Goal: Information Seeking & Learning: Compare options

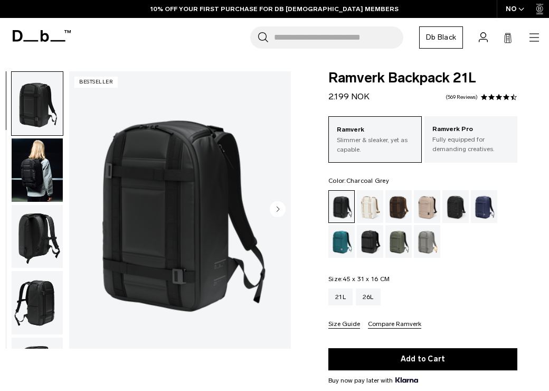
click at [454, 206] on div "Charcoal Grey" at bounding box center [455, 206] width 27 height 33
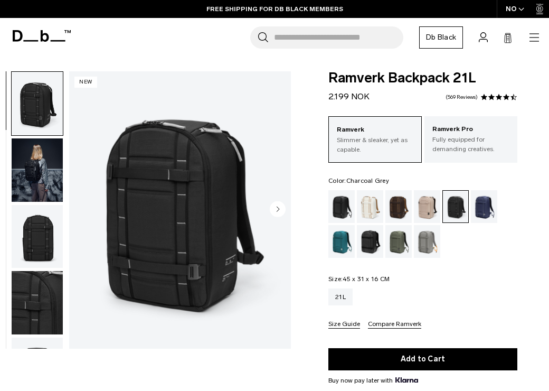
click at [166, 139] on img "1 / 9" at bounding box center [180, 209] width 222 height 277
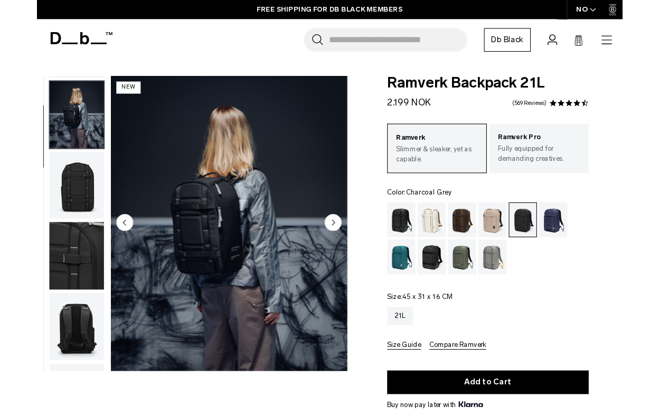
scroll to position [66, 0]
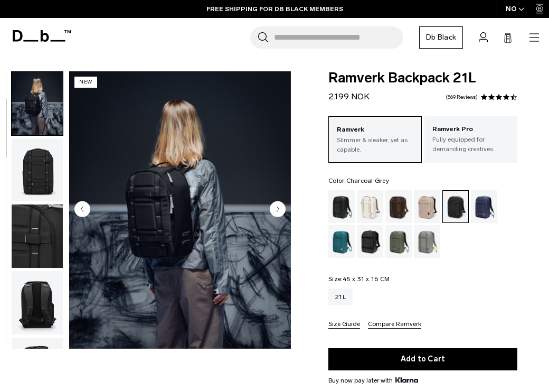
click at [40, 106] on img "button" at bounding box center [37, 103] width 51 height 63
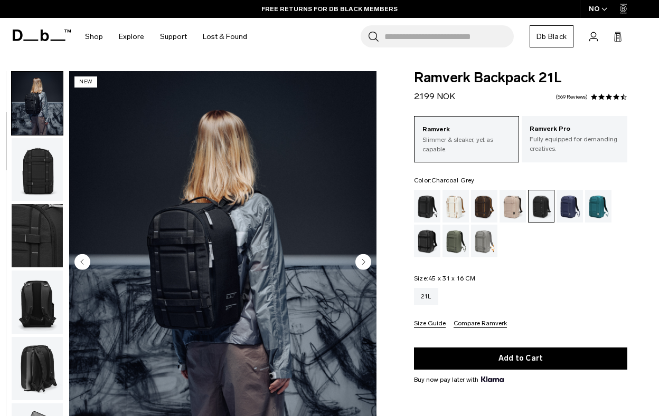
click at [234, 223] on img "2 / 9" at bounding box center [222, 263] width 307 height 384
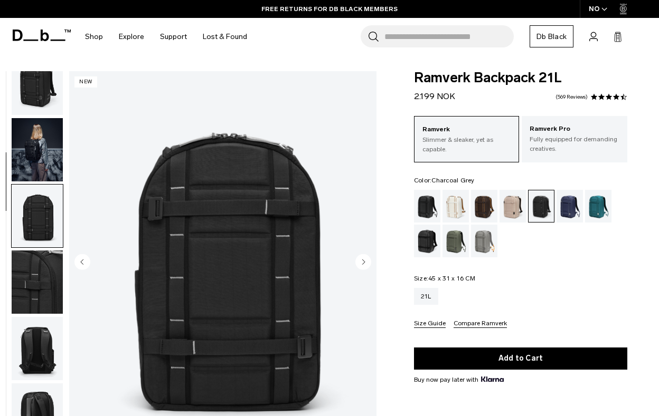
scroll to position [0, 0]
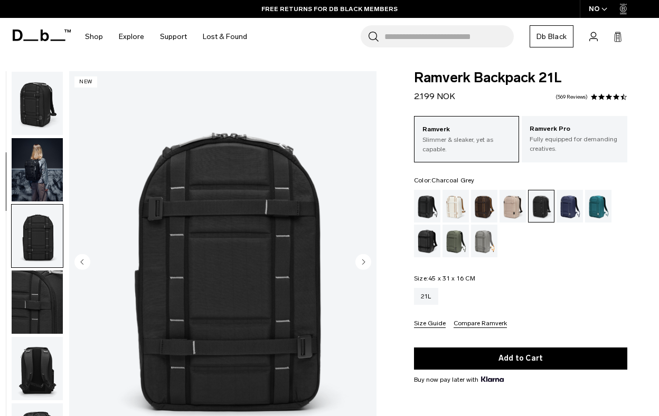
click at [40, 108] on img "button" at bounding box center [37, 103] width 51 height 63
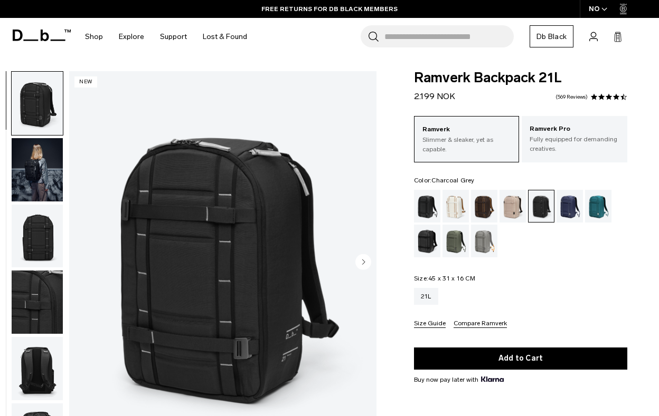
click at [217, 240] on img "1 / 9" at bounding box center [222, 263] width 307 height 384
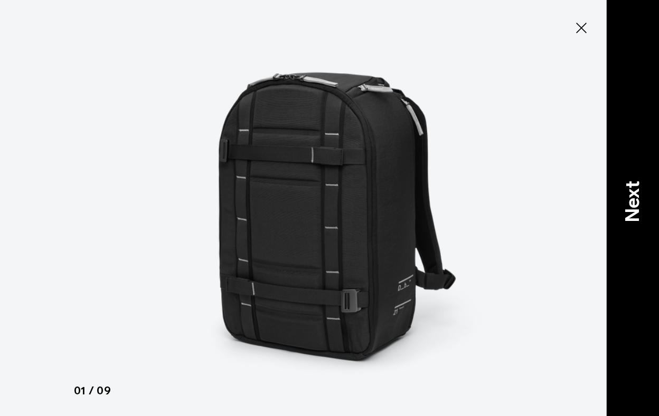
click at [548, 240] on div "Next" at bounding box center [632, 208] width 53 height 416
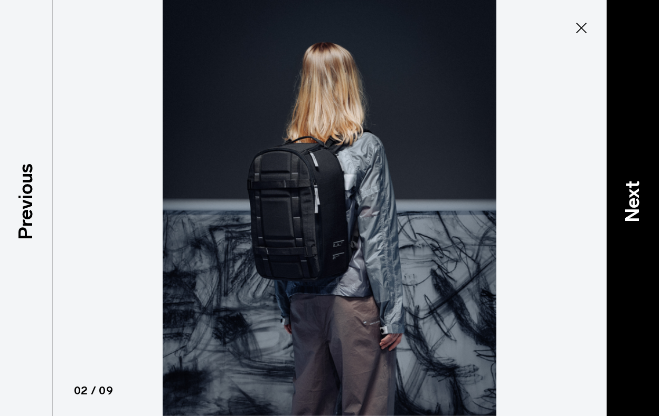
click at [548, 205] on p "Next" at bounding box center [632, 202] width 28 height 42
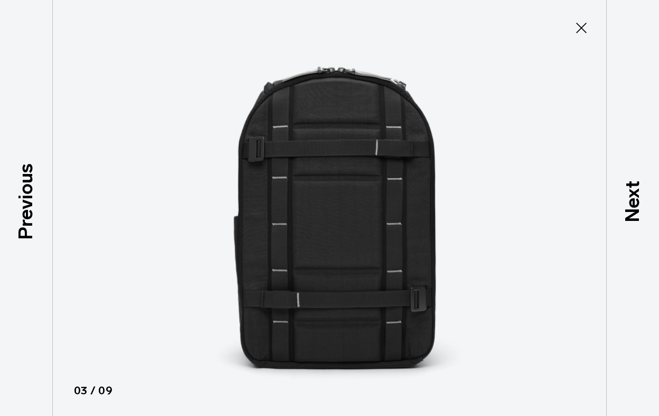
drag, startPoint x: 640, startPoint y: 194, endPoint x: 546, endPoint y: 200, distance: 94.1
click at [548, 194] on p "Next" at bounding box center [632, 202] width 28 height 42
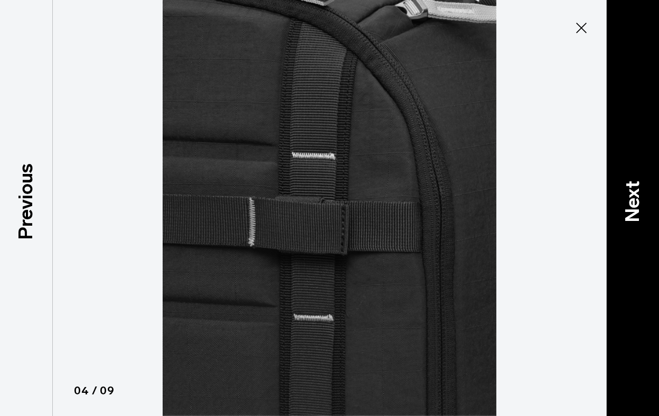
click at [548, 220] on p "Next" at bounding box center [632, 202] width 28 height 42
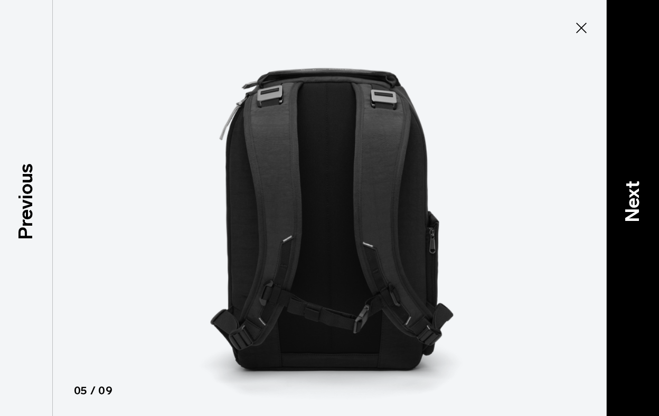
click at [548, 199] on p "Next" at bounding box center [632, 202] width 28 height 42
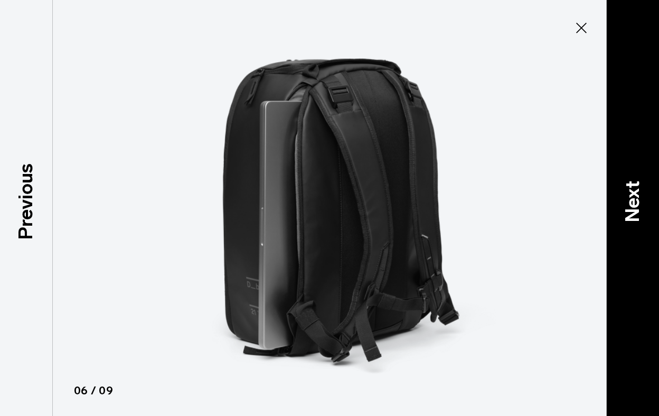
click at [548, 207] on p "Next" at bounding box center [632, 202] width 28 height 42
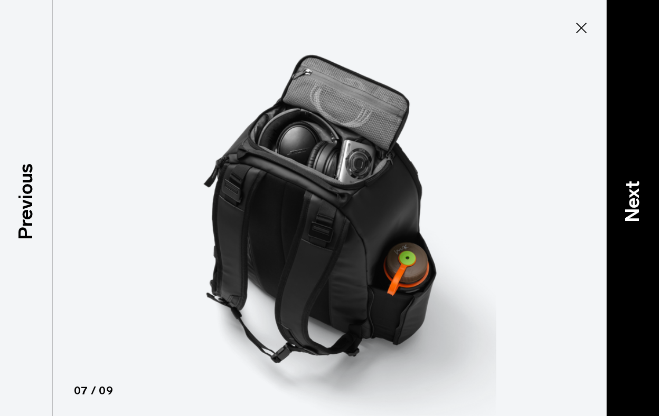
click at [548, 234] on div "Next" at bounding box center [632, 208] width 53 height 416
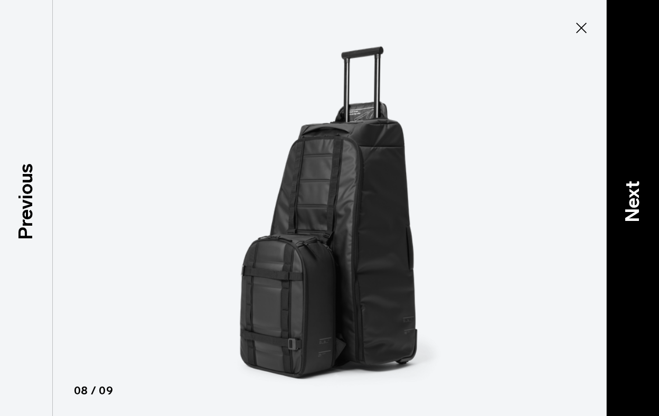
click at [548, 211] on p "Next" at bounding box center [632, 202] width 28 height 42
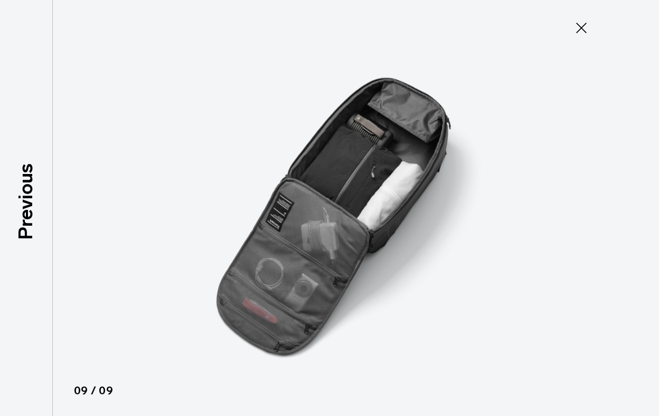
drag, startPoint x: 580, startPoint y: 34, endPoint x: 574, endPoint y: 33, distance: 6.4
click at [548, 34] on icon at bounding box center [581, 28] width 17 height 17
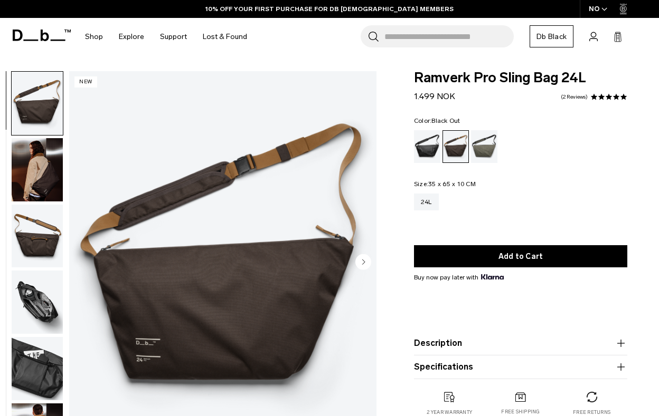
click at [421, 152] on div "Black Out" at bounding box center [427, 146] width 27 height 33
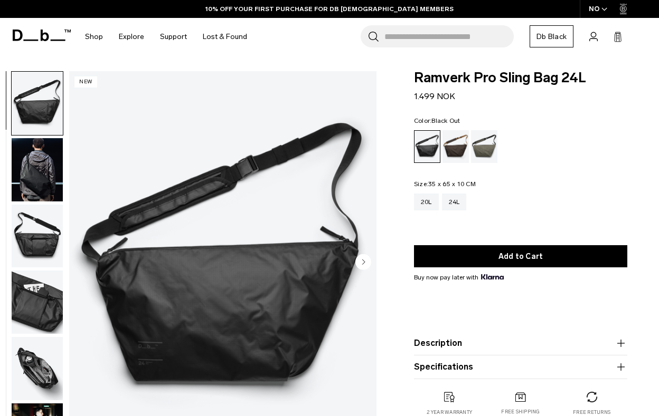
scroll to position [1, 0]
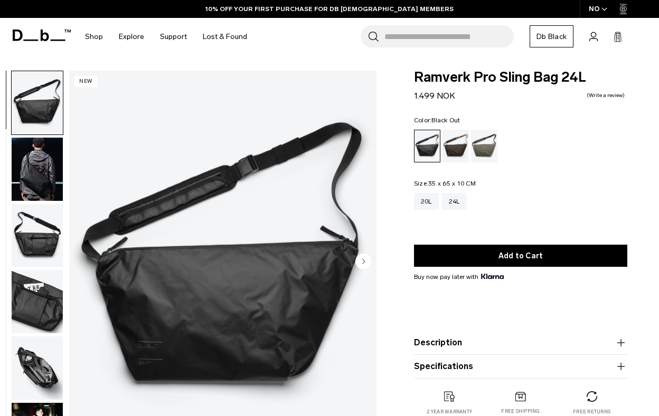
click at [47, 174] on img "button" at bounding box center [37, 169] width 51 height 63
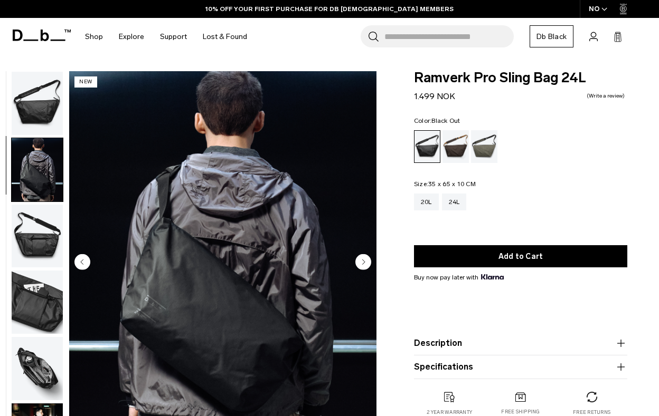
scroll to position [12, 0]
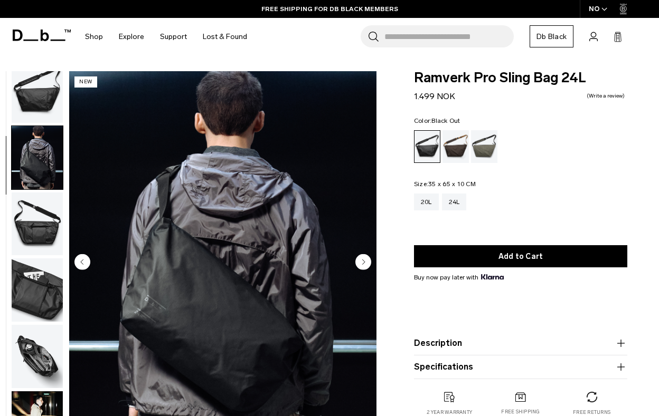
click at [20, 239] on img "button" at bounding box center [37, 224] width 51 height 63
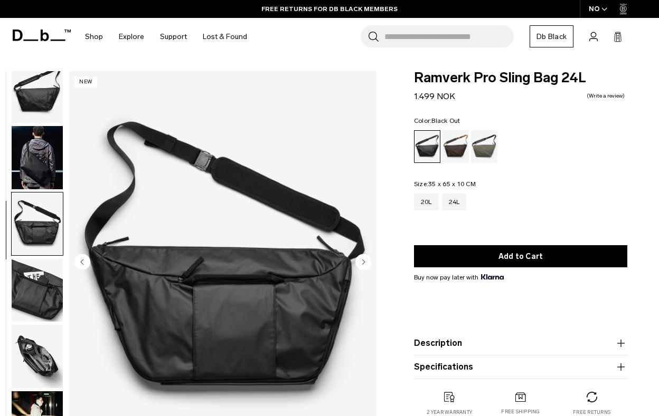
click at [25, 289] on img "button" at bounding box center [37, 290] width 51 height 63
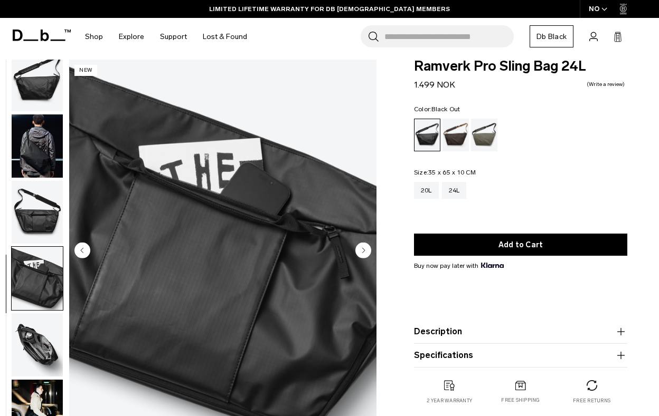
scroll to position [13, 0]
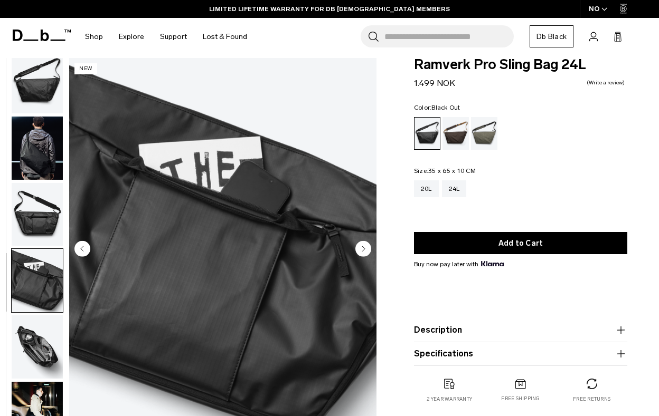
click at [48, 330] on img "button" at bounding box center [37, 347] width 51 height 63
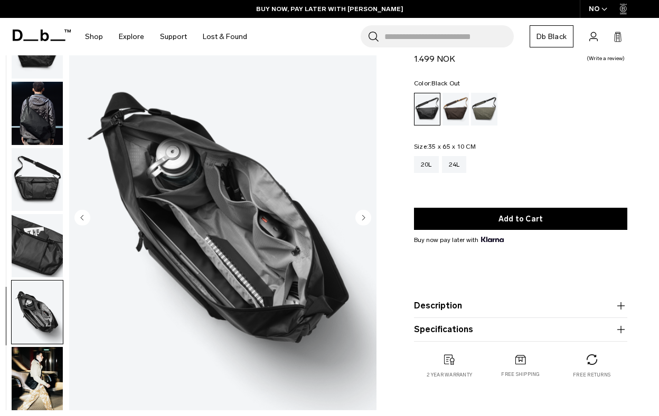
scroll to position [89, 0]
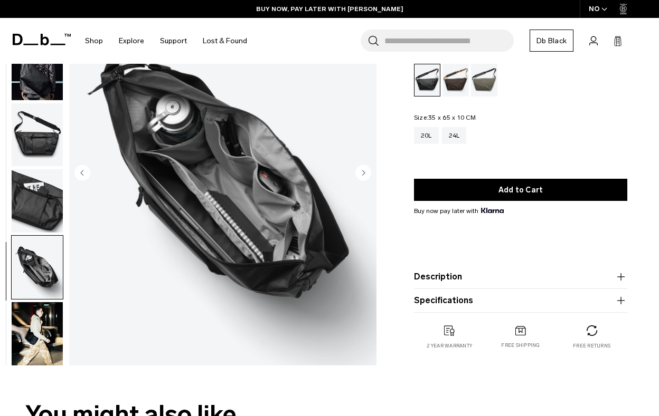
click at [40, 330] on img "button" at bounding box center [37, 333] width 51 height 63
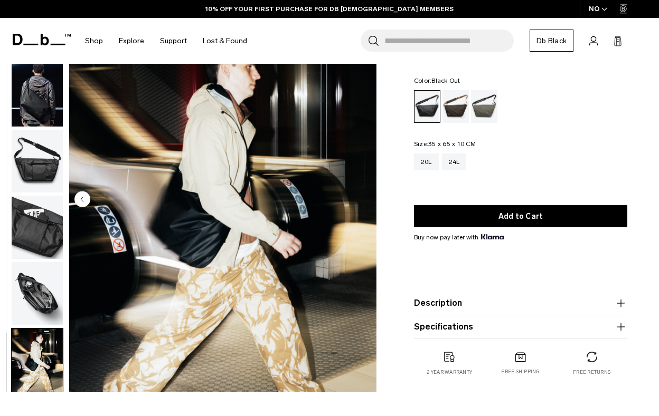
scroll to position [0, 0]
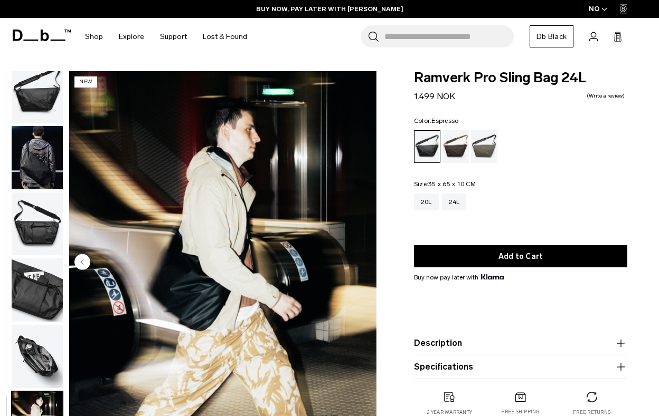
click at [457, 153] on div "Espresso" at bounding box center [455, 146] width 27 height 33
click at [480, 153] on div "Forest Green" at bounding box center [484, 146] width 27 height 33
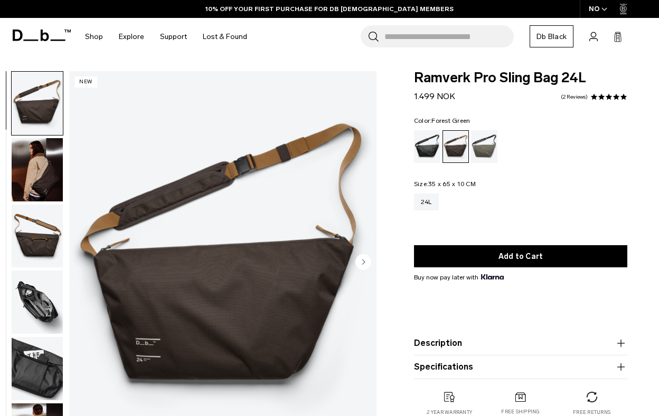
click at [475, 152] on div "Forest Green" at bounding box center [484, 146] width 27 height 33
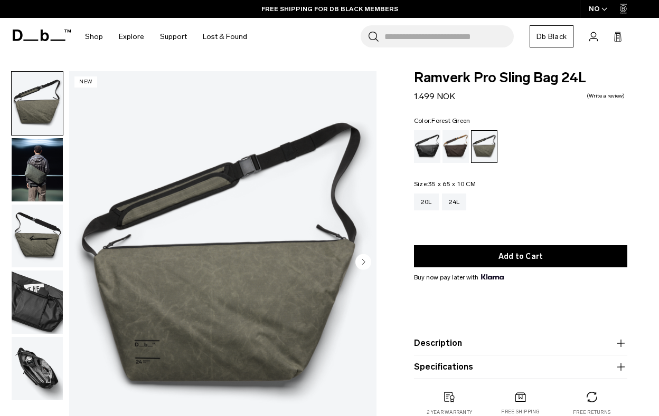
click at [41, 168] on img "button" at bounding box center [37, 169] width 51 height 63
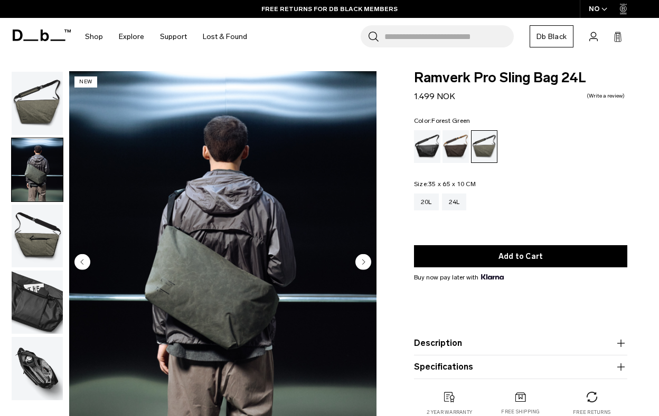
drag, startPoint x: 45, startPoint y: 234, endPoint x: 60, endPoint y: 234, distance: 14.8
click at [45, 234] on img "button" at bounding box center [37, 236] width 51 height 63
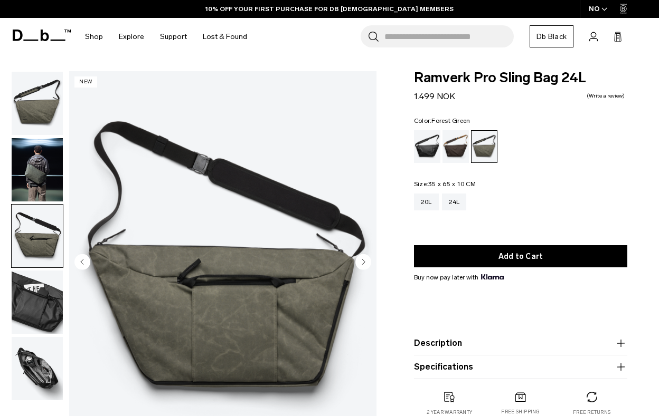
click at [34, 297] on img "button" at bounding box center [37, 302] width 51 height 63
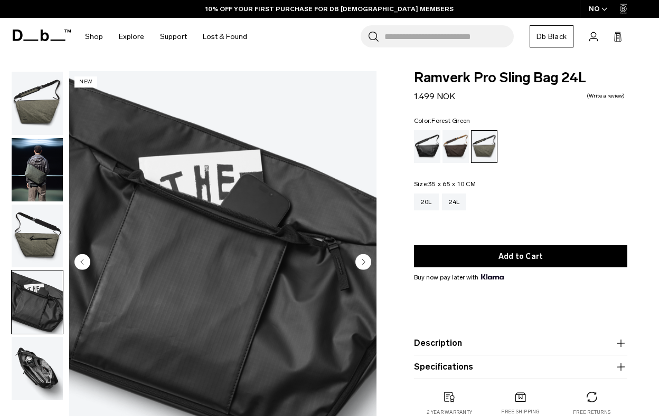
click at [38, 359] on img "button" at bounding box center [37, 368] width 51 height 63
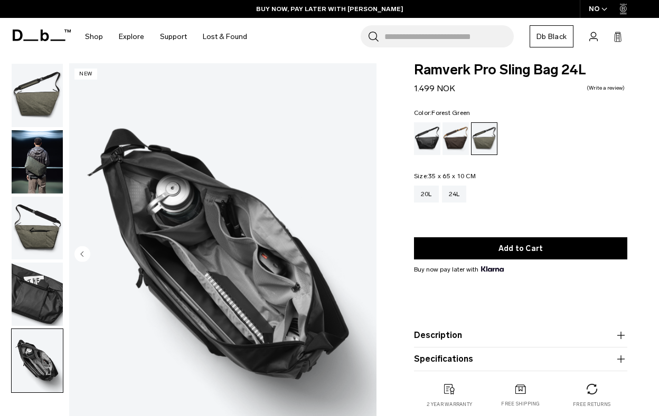
scroll to position [5, 0]
